Goal: Information Seeking & Learning: Learn about a topic

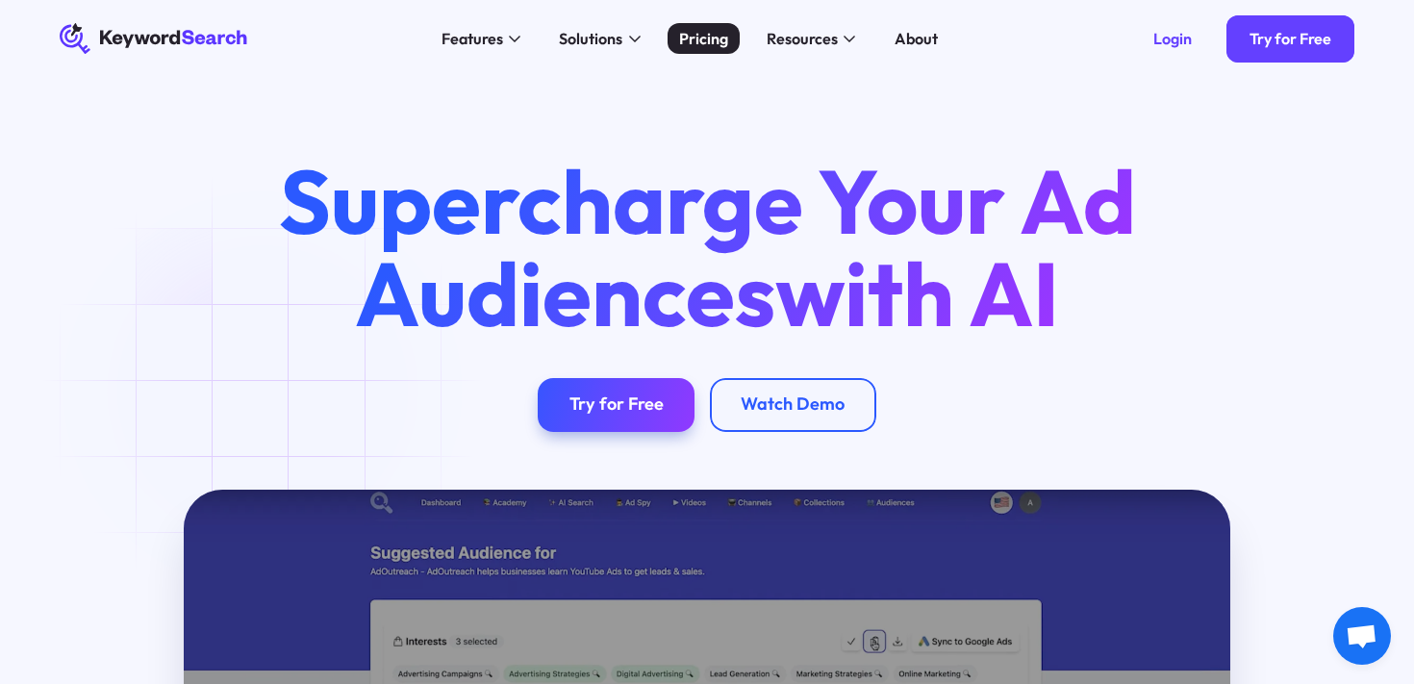
click at [709, 39] on div "Pricing" at bounding box center [703, 38] width 49 height 23
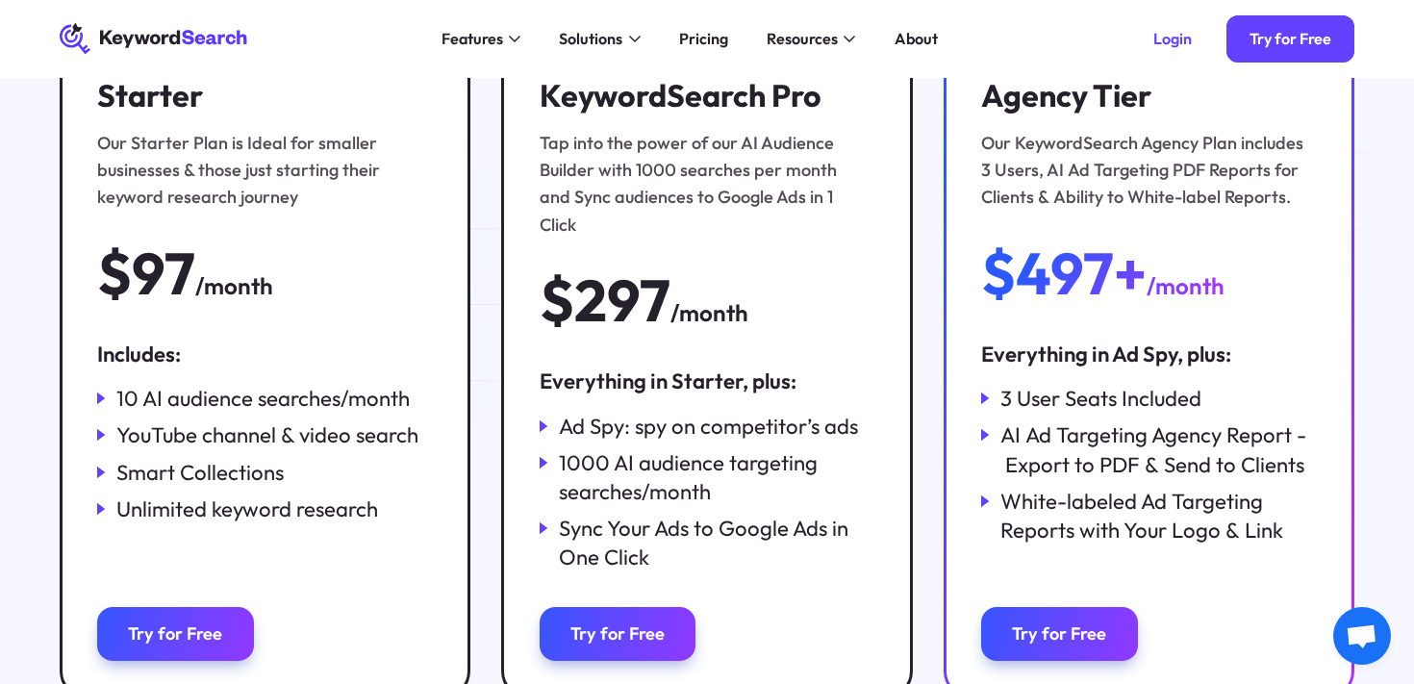
scroll to position [316, 0]
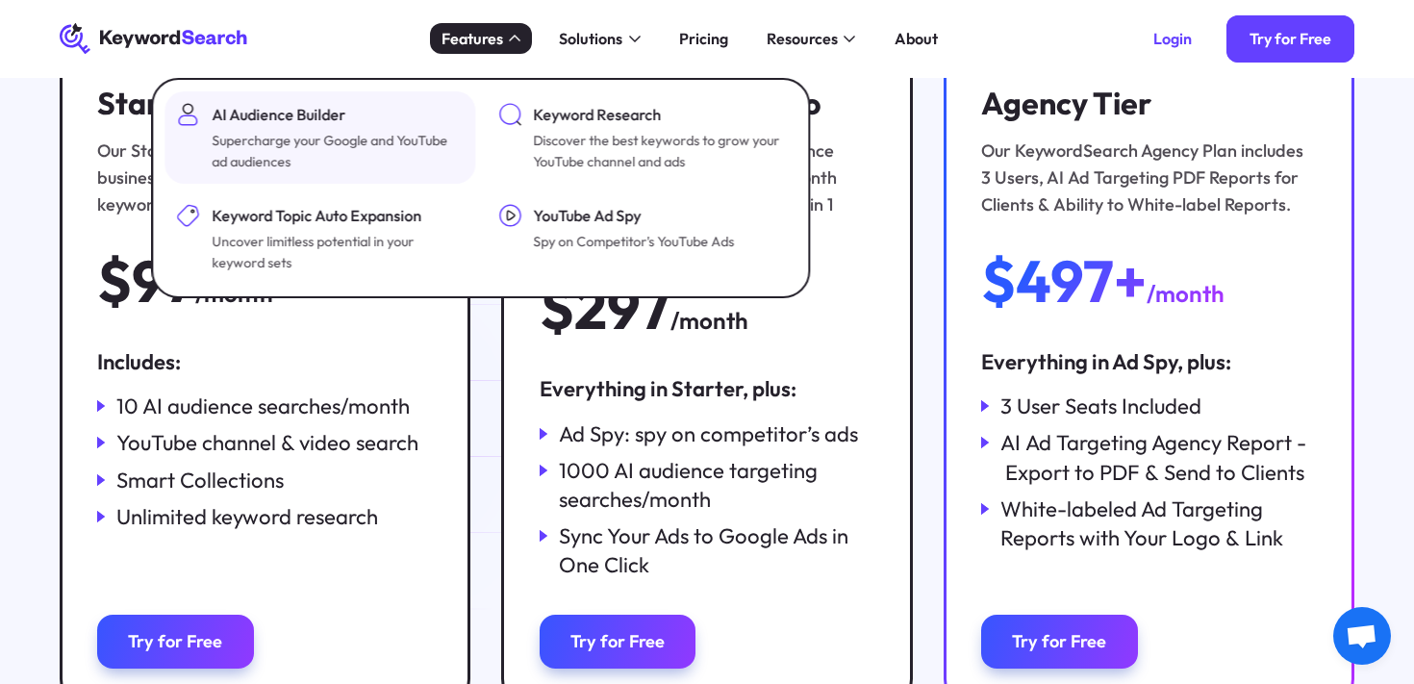
click at [297, 136] on div "Supercharge your Google and YouTube ad audiences" at bounding box center [336, 151] width 248 height 42
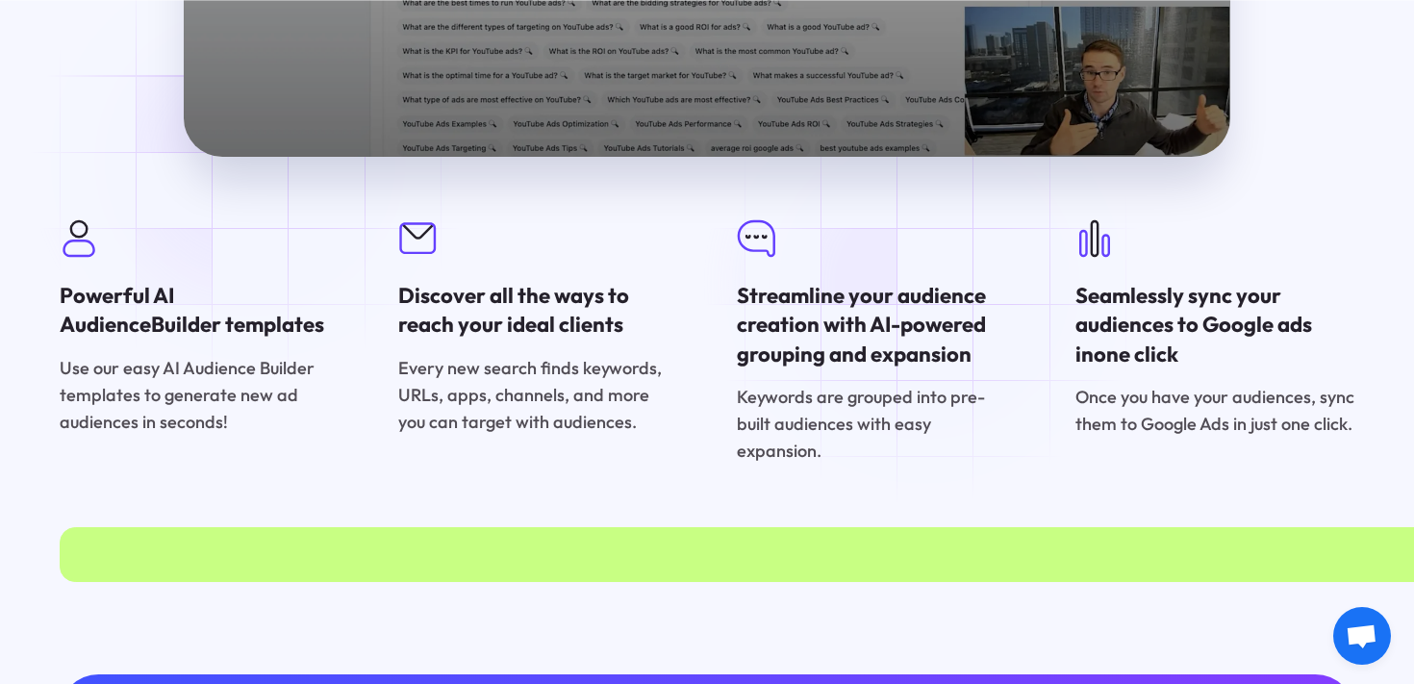
scroll to position [4137, 0]
